Goal: Task Accomplishment & Management: Manage account settings

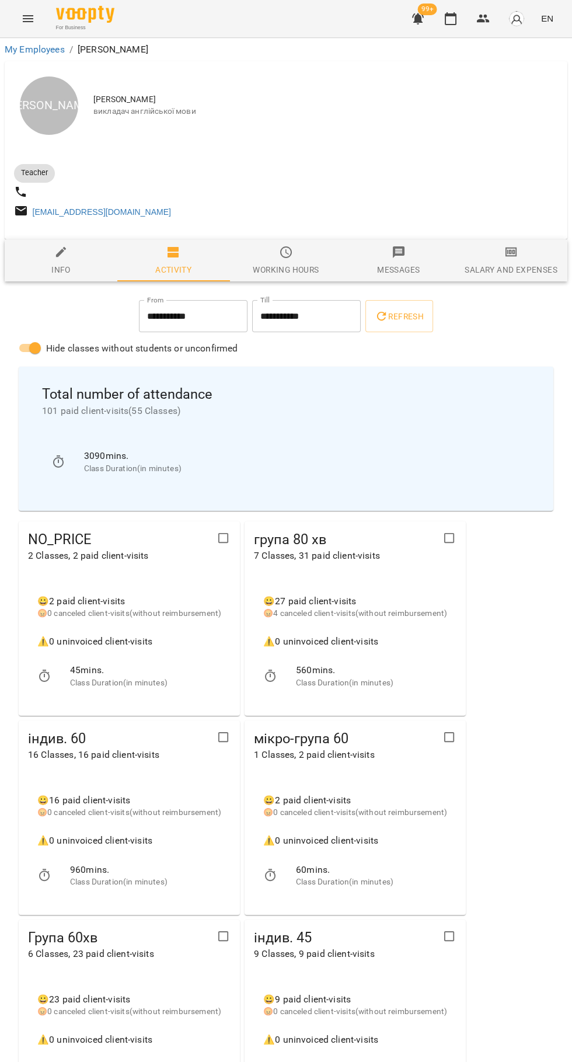
click at [451, 19] on icon "button" at bounding box center [451, 19] width 14 height 14
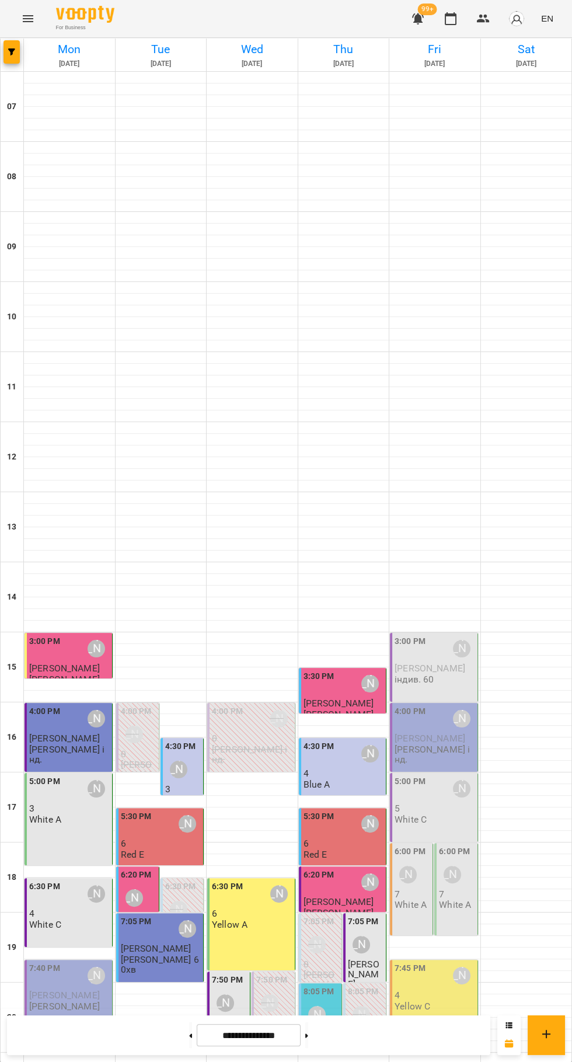
scroll to position [113, 0]
click at [323, 1006] on div "[PERSON_NAME]" at bounding box center [317, 1015] width 18 height 18
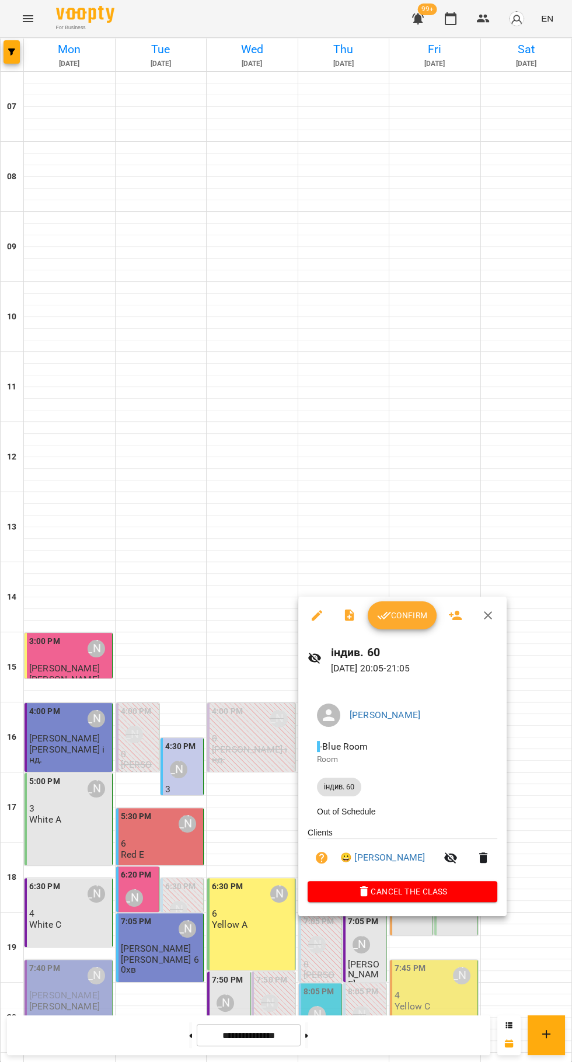
click at [411, 611] on span "Confirm" at bounding box center [402, 615] width 50 height 14
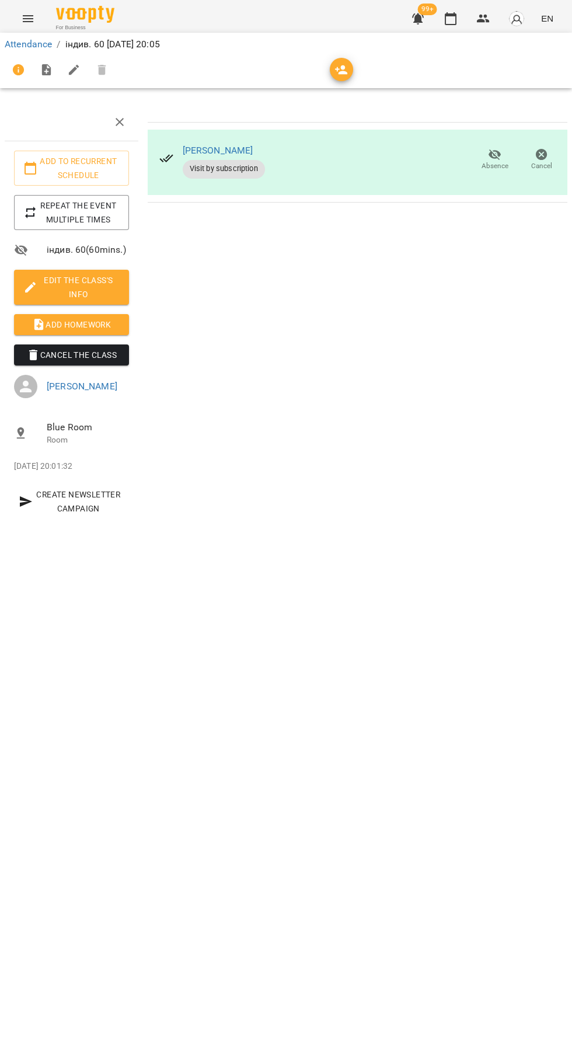
click at [78, 327] on span "Add Homework" at bounding box center [71, 325] width 96 height 14
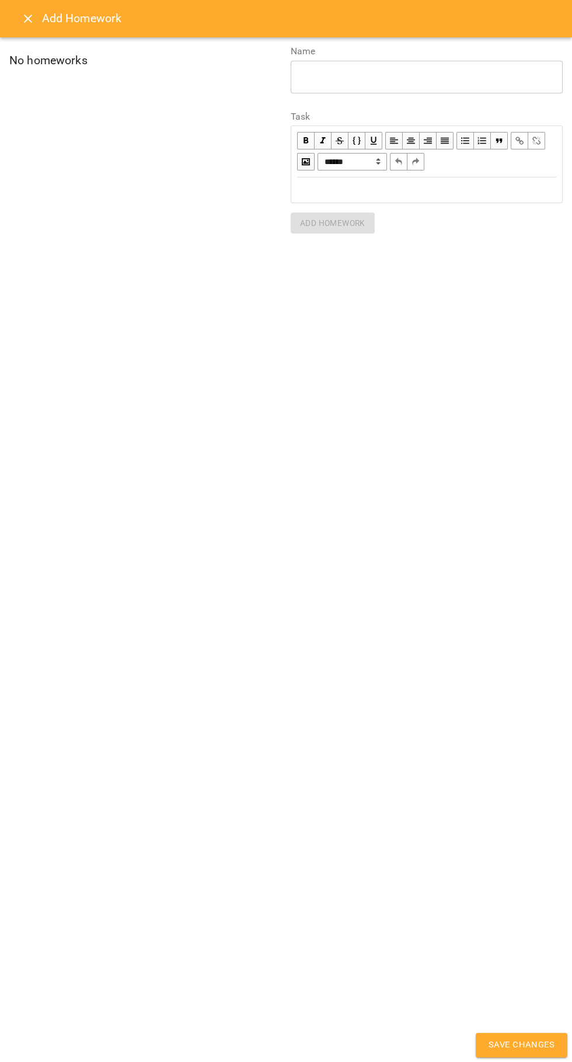
click at [331, 180] on div "Edit text" at bounding box center [427, 190] width 270 height 24
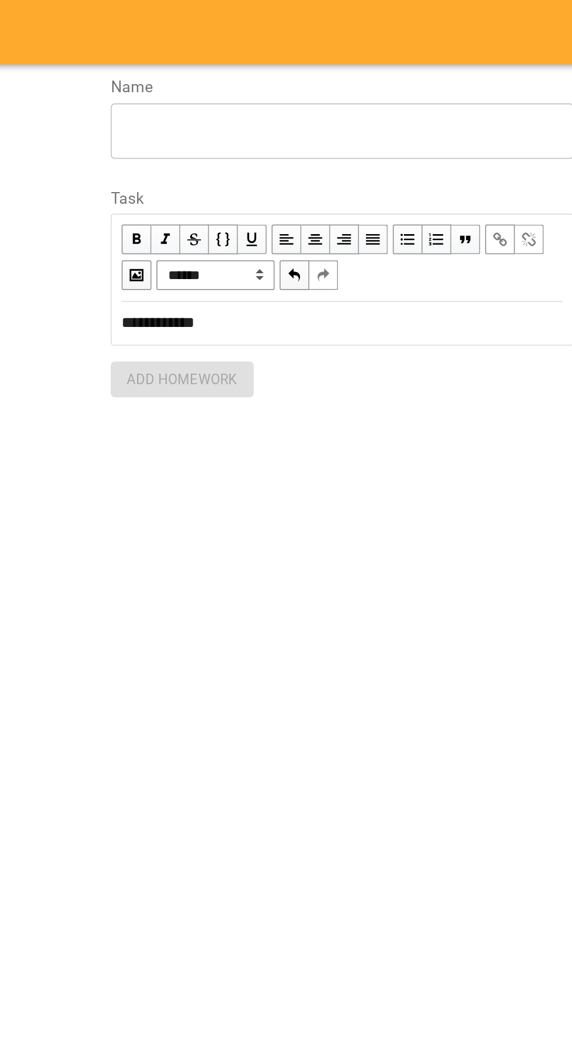
click at [308, 91] on div "* ​" at bounding box center [427, 77] width 272 height 33
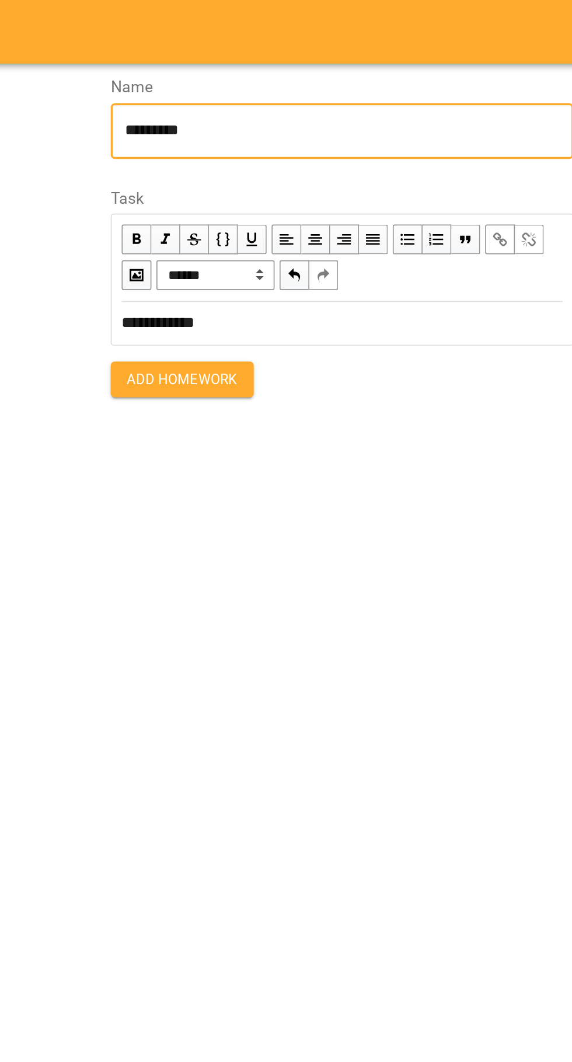
click at [388, 82] on textarea "********" at bounding box center [427, 76] width 256 height 11
click at [403, 78] on textarea "********" at bounding box center [427, 76] width 256 height 11
type textarea "**********"
click at [337, 225] on span "Add Homework" at bounding box center [332, 223] width 65 height 14
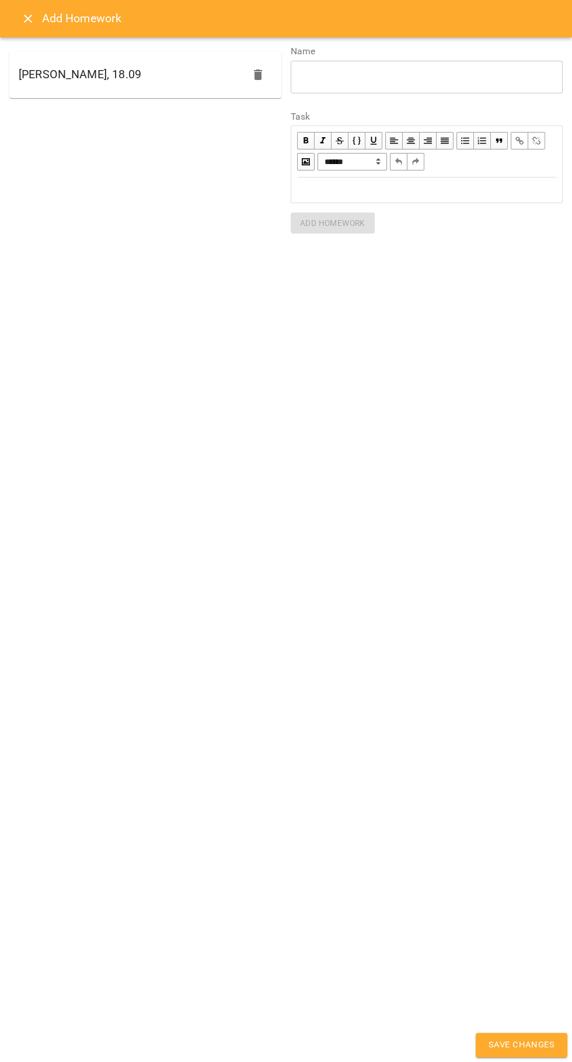
click at [521, 1037] on button "Save Changes" at bounding box center [522, 1045] width 92 height 25
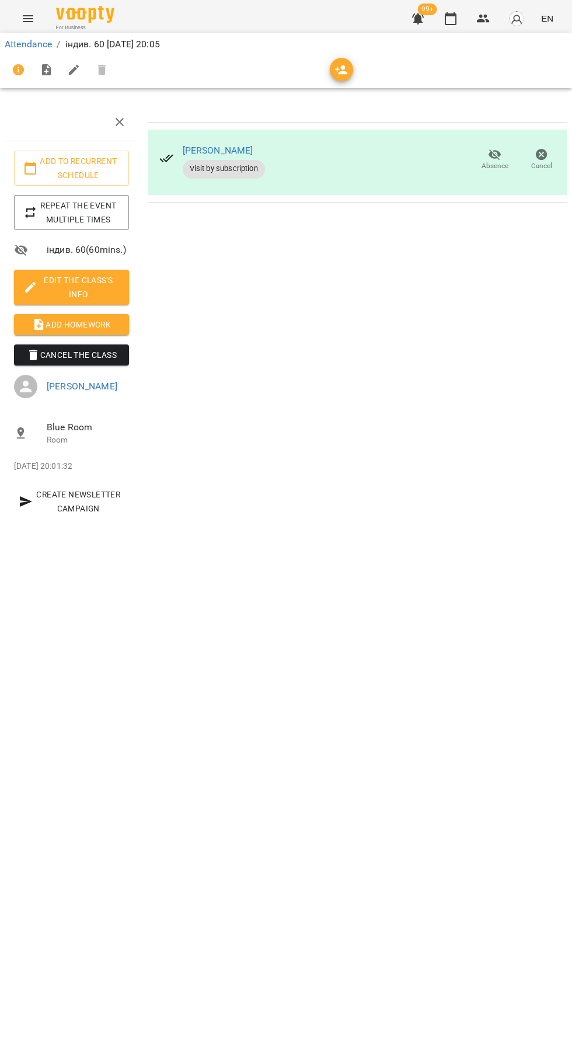
click at [451, 19] on icon "button" at bounding box center [451, 19] width 14 height 14
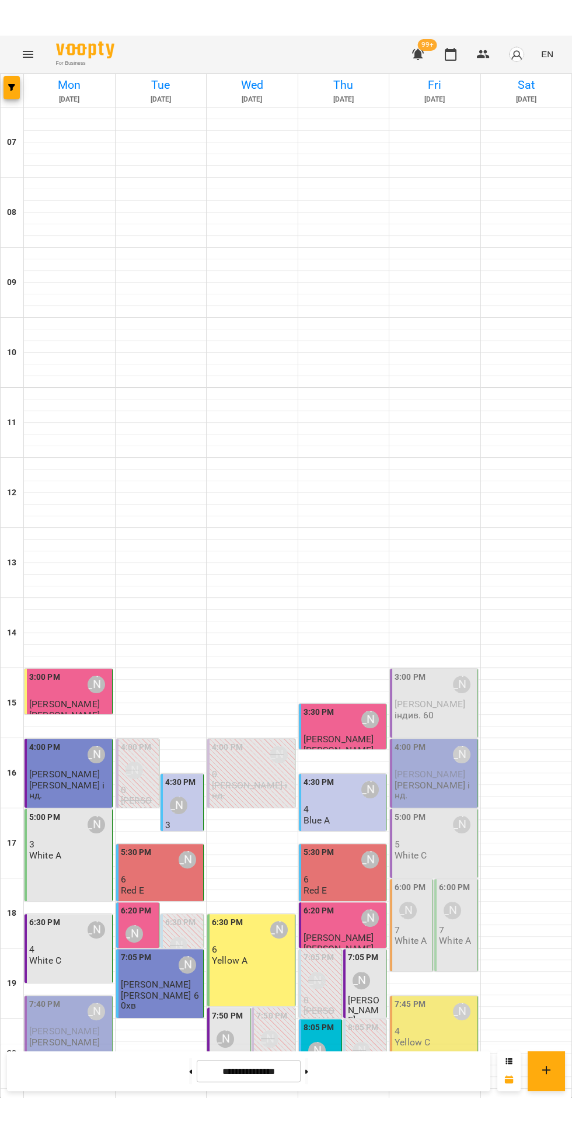
scroll to position [113, 0]
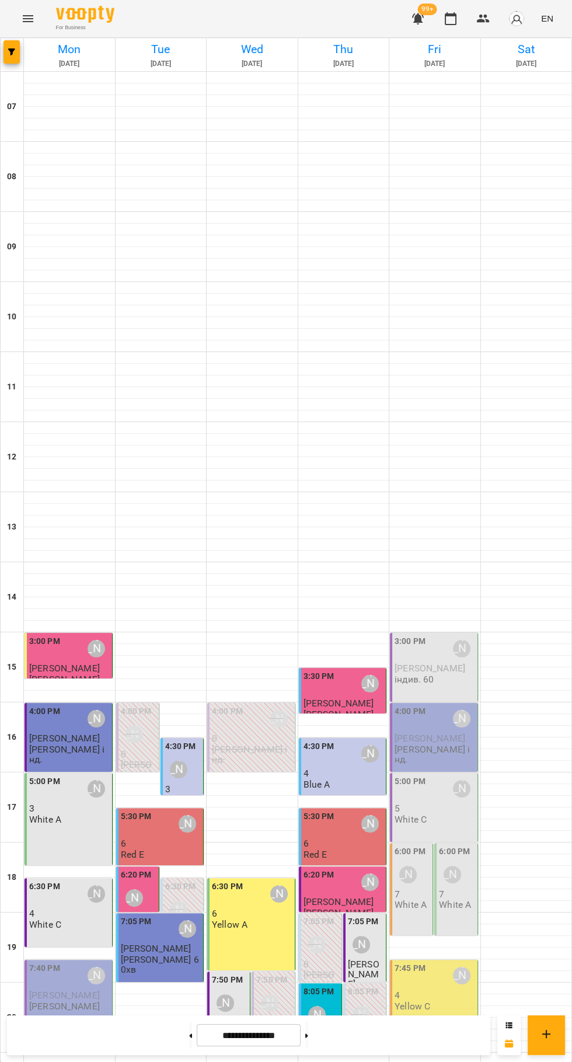
click at [431, 843] on div "6:00 PM [PERSON_NAME] 7 White A" at bounding box center [411, 889] width 43 height 92
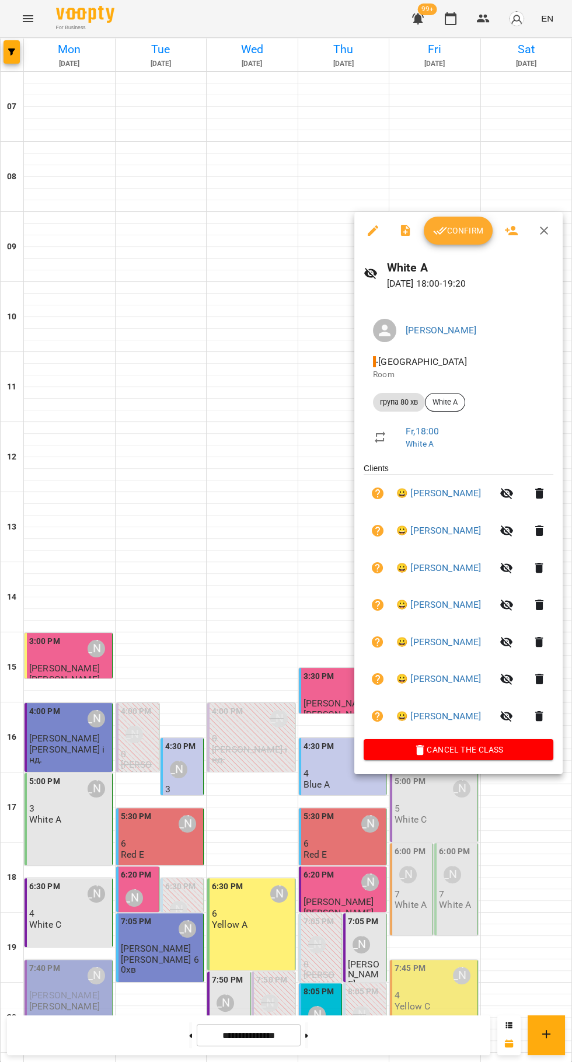
click at [454, 980] on div at bounding box center [286, 531] width 572 height 1062
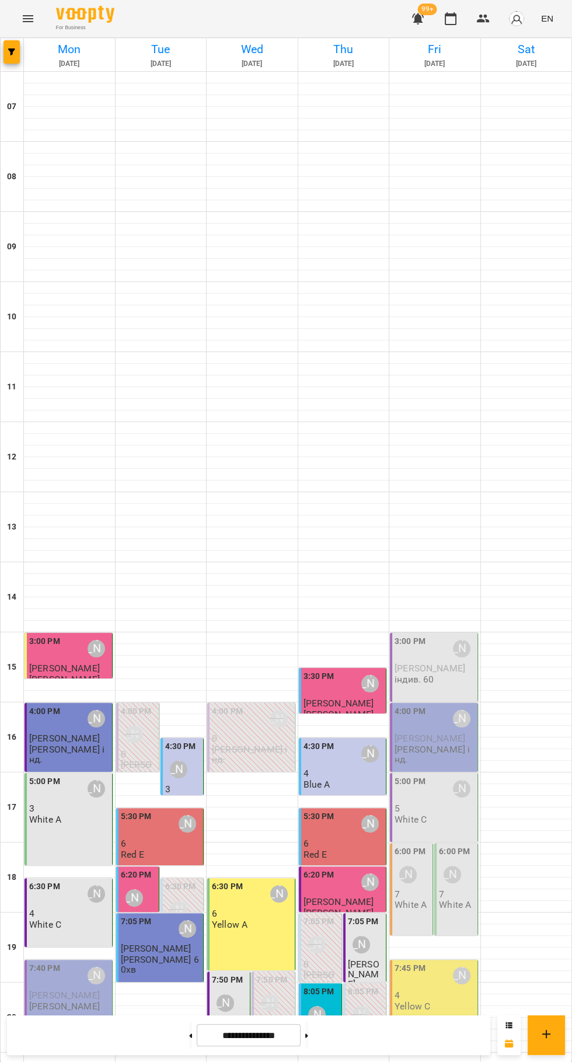
click at [520, 19] on img "button" at bounding box center [517, 19] width 16 height 16
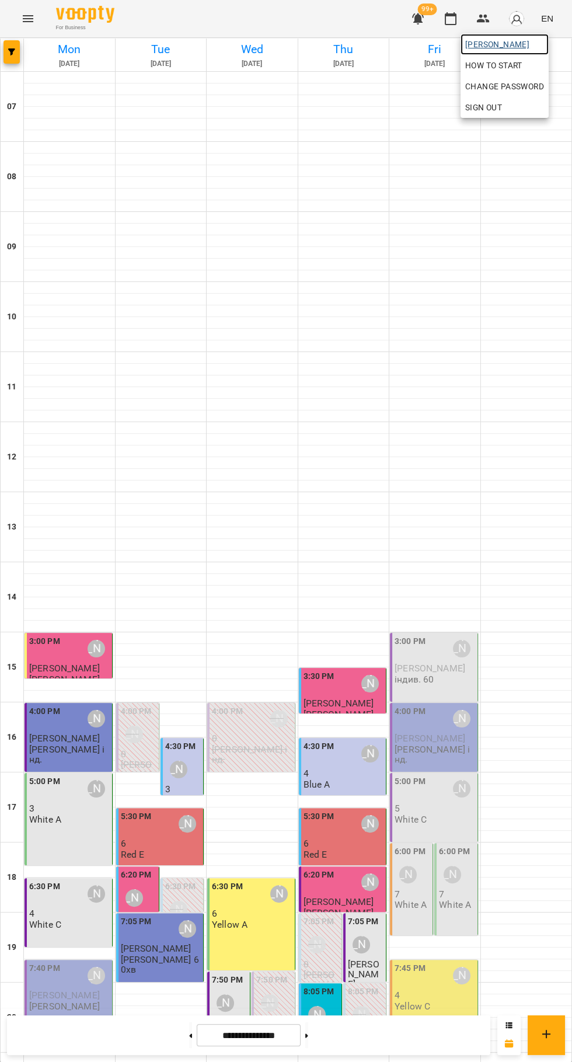
click at [526, 44] on span "[PERSON_NAME]" at bounding box center [504, 44] width 79 height 14
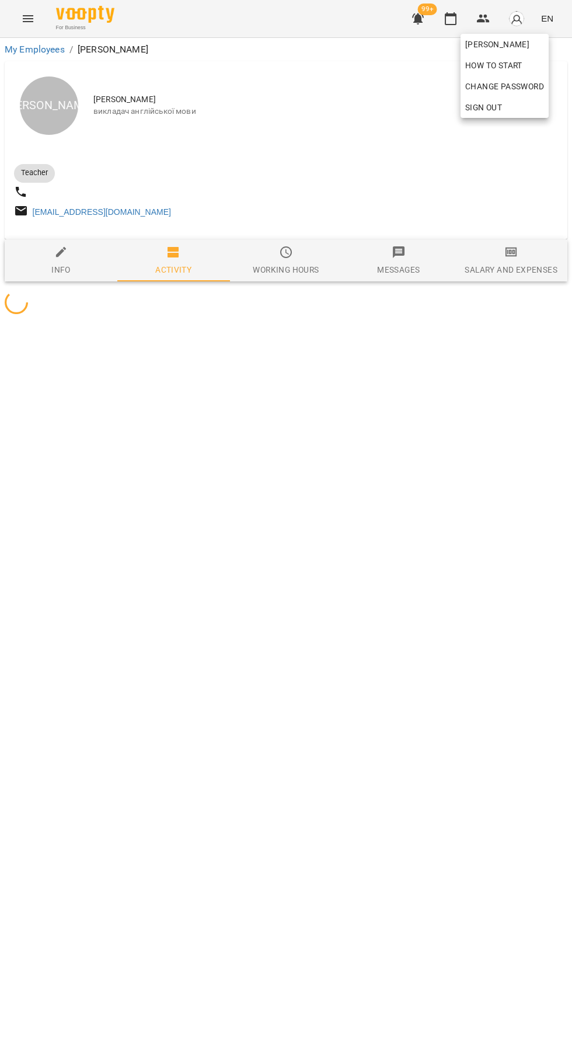
click at [526, 259] on div at bounding box center [286, 531] width 572 height 1062
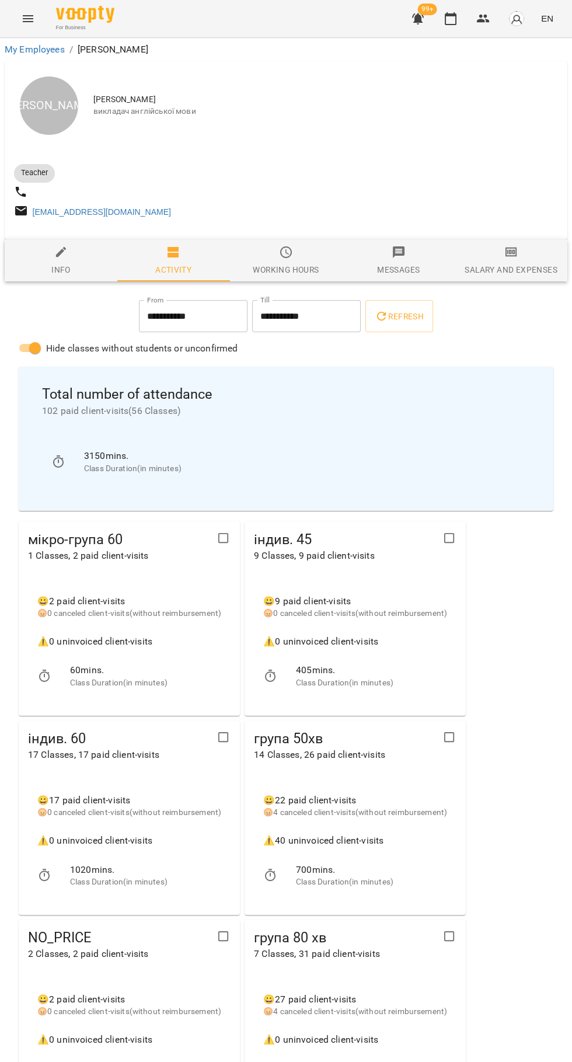
click at [522, 256] on span "Salary and Expenses" at bounding box center [511, 261] width 99 height 32
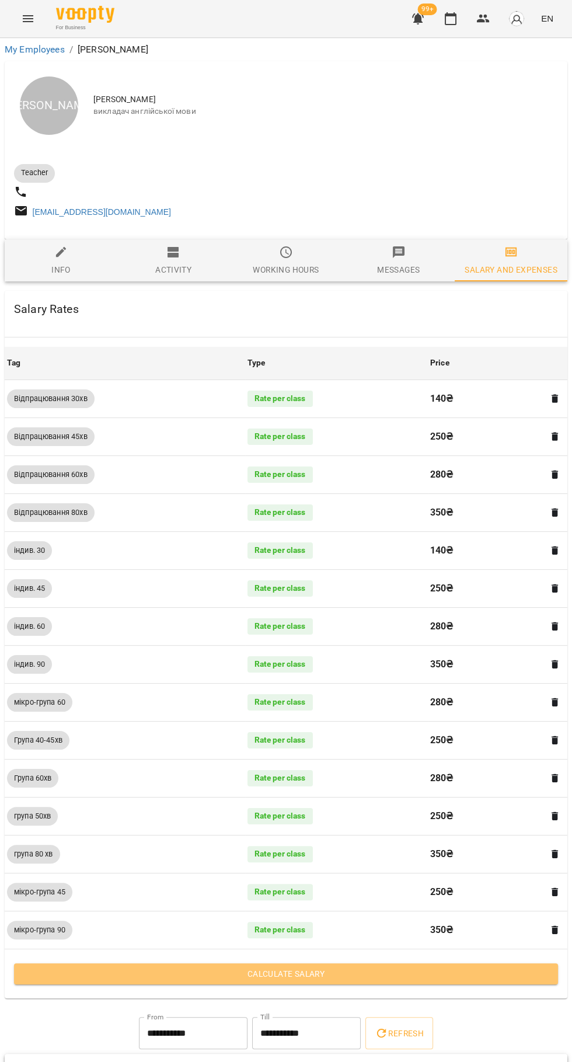
click at [361, 976] on span "Calculate Salary" at bounding box center [286, 974] width 526 height 14
